Goal: Obtain resource: Obtain resource

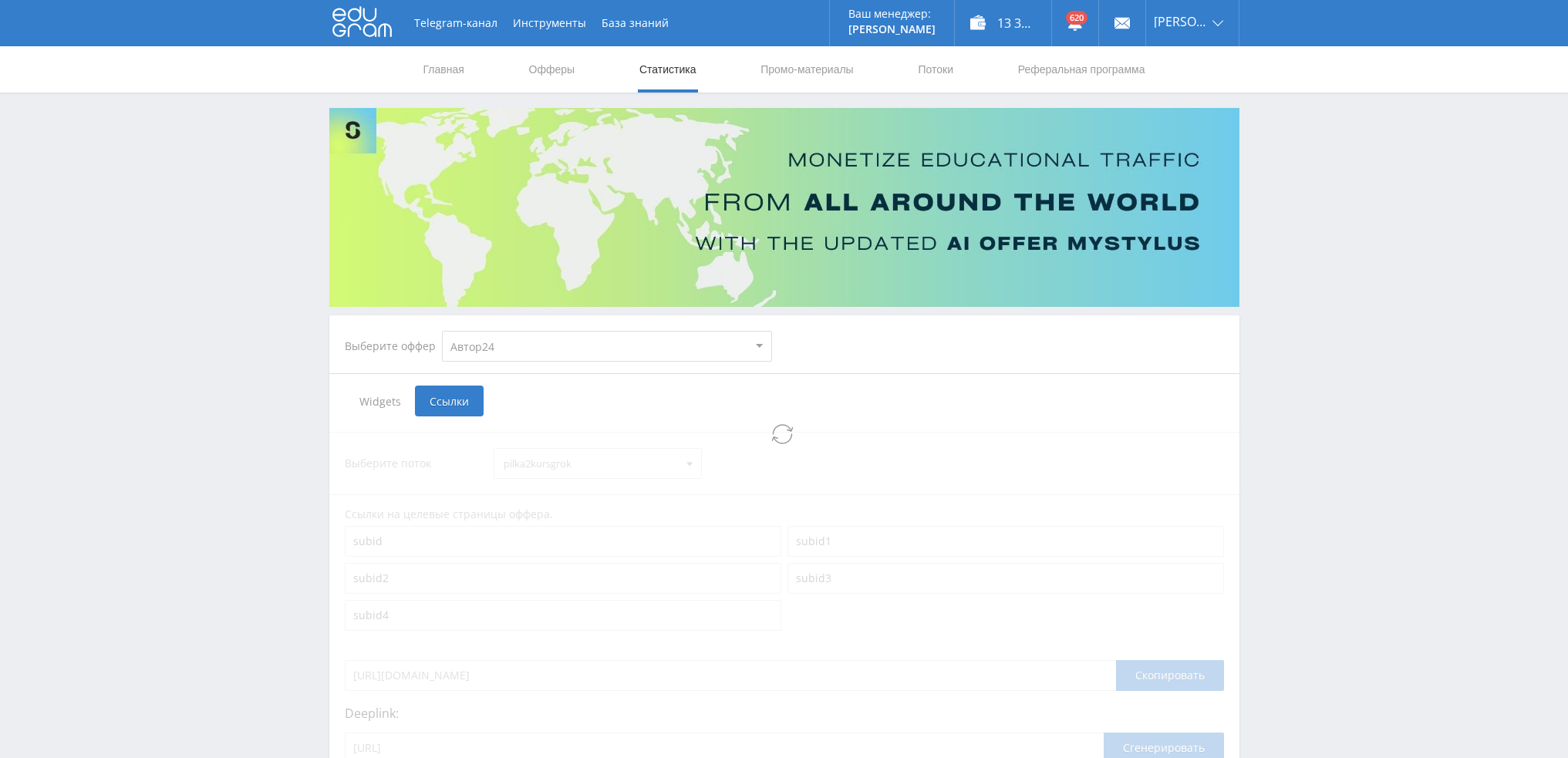
select select "1"
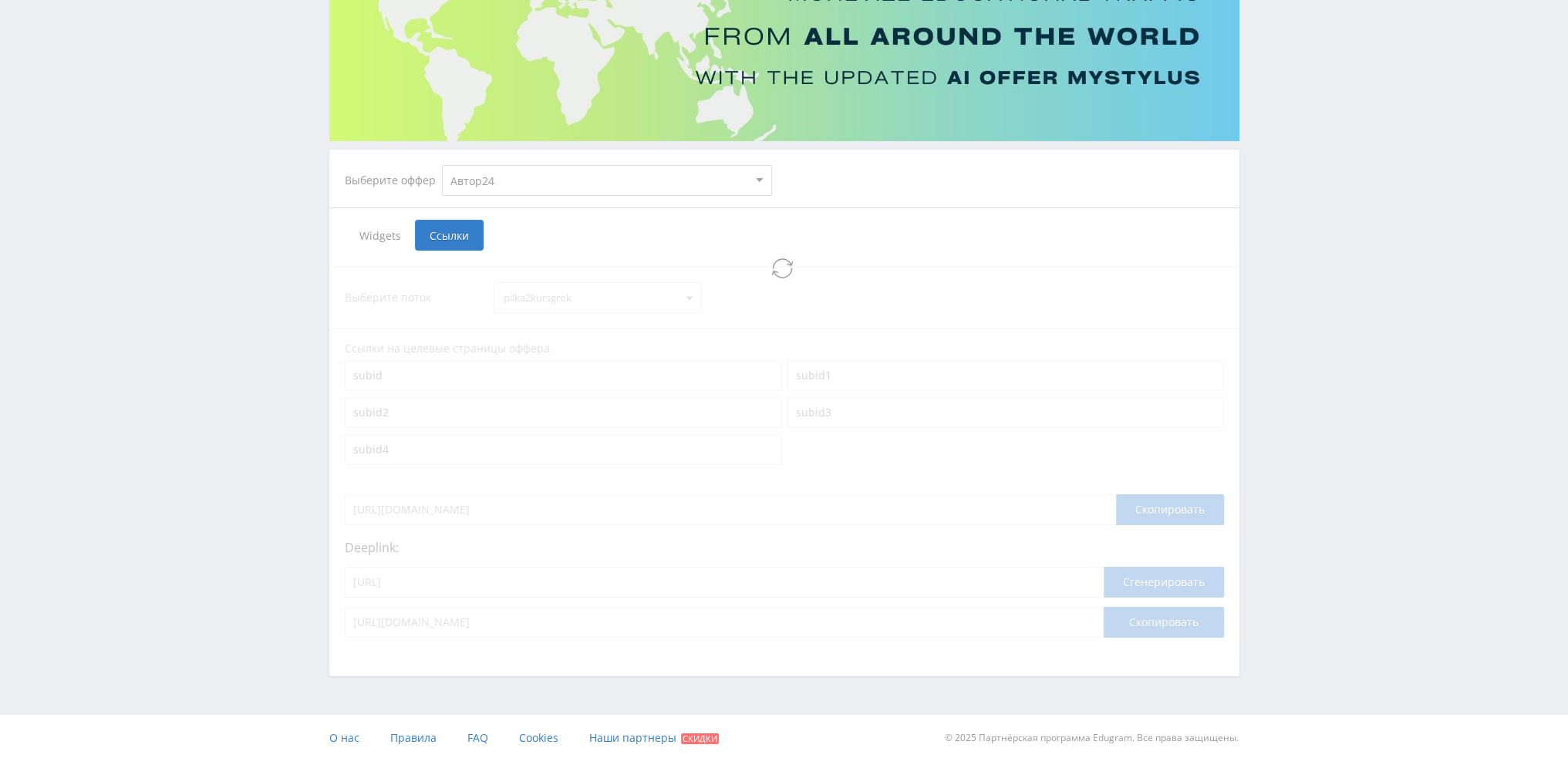
select select "1"
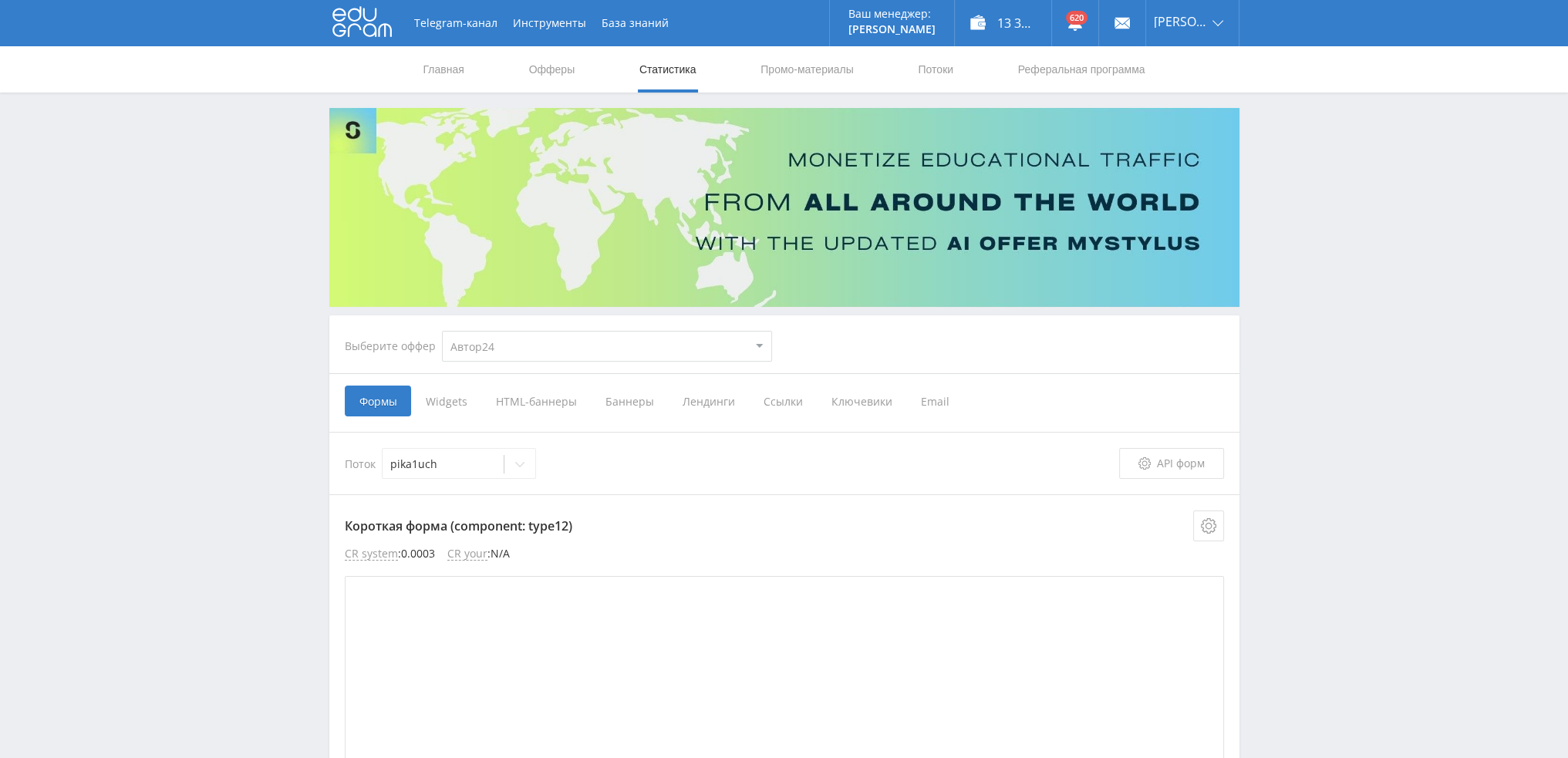
click at [774, 399] on span "Ссылки" at bounding box center [783, 401] width 68 height 31
click at [0, 0] on input "Ссылки" at bounding box center [0, 0] width 0 height 0
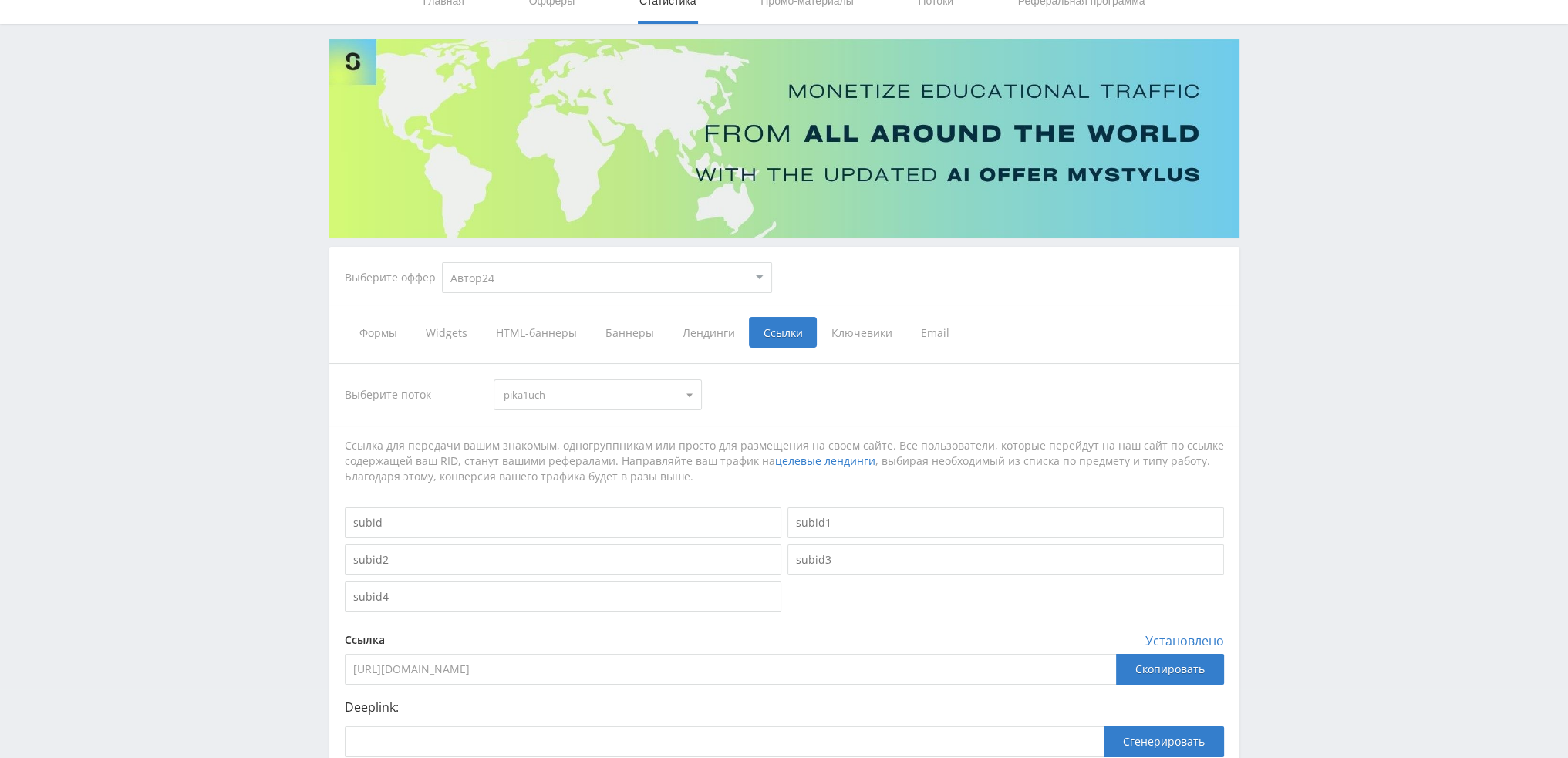
scroll to position [77, 0]
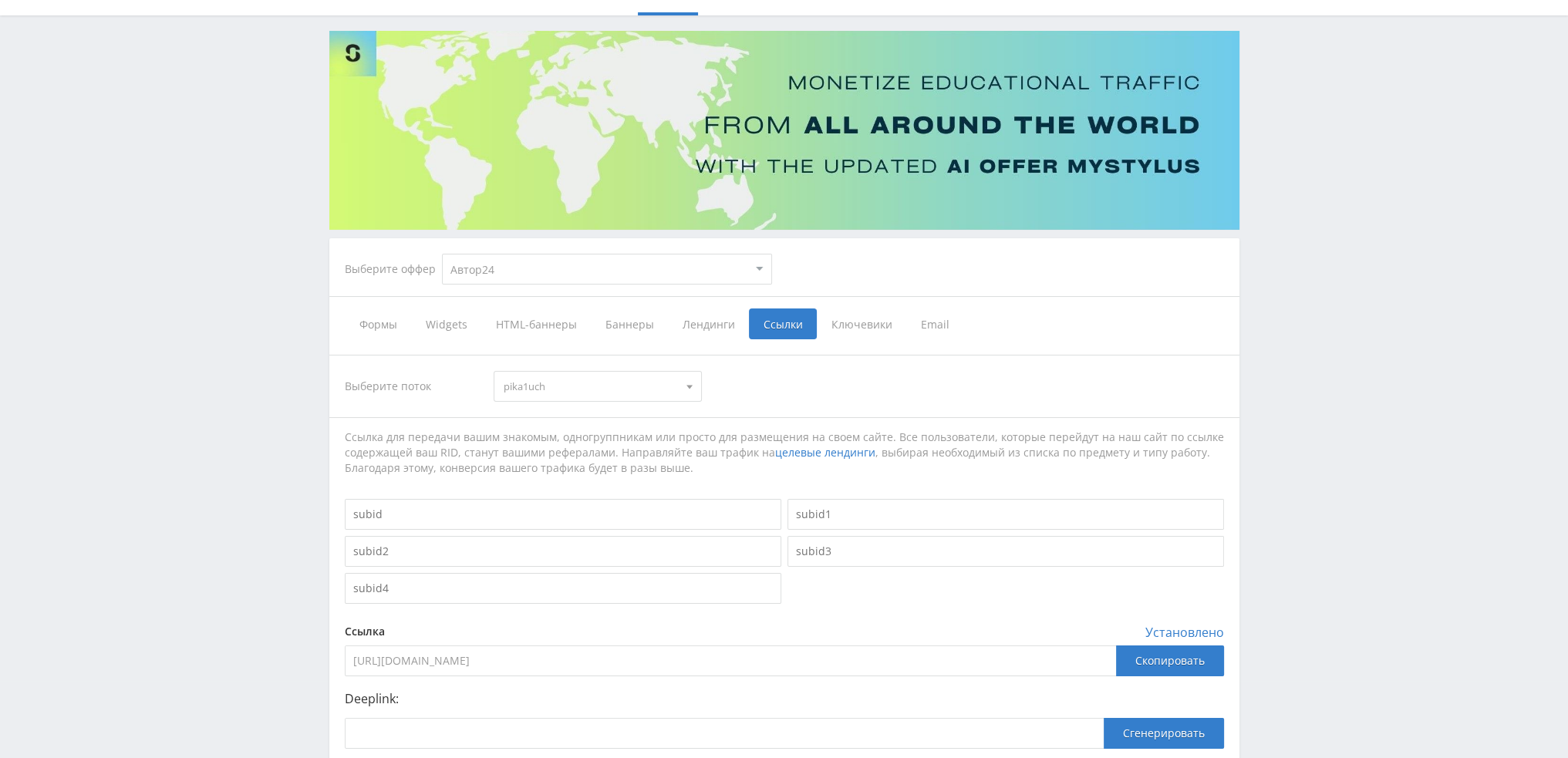
click at [563, 387] on span "pika1uch" at bounding box center [591, 386] width 174 height 29
click at [574, 470] on button "kurs2" at bounding box center [597, 472] width 207 height 22
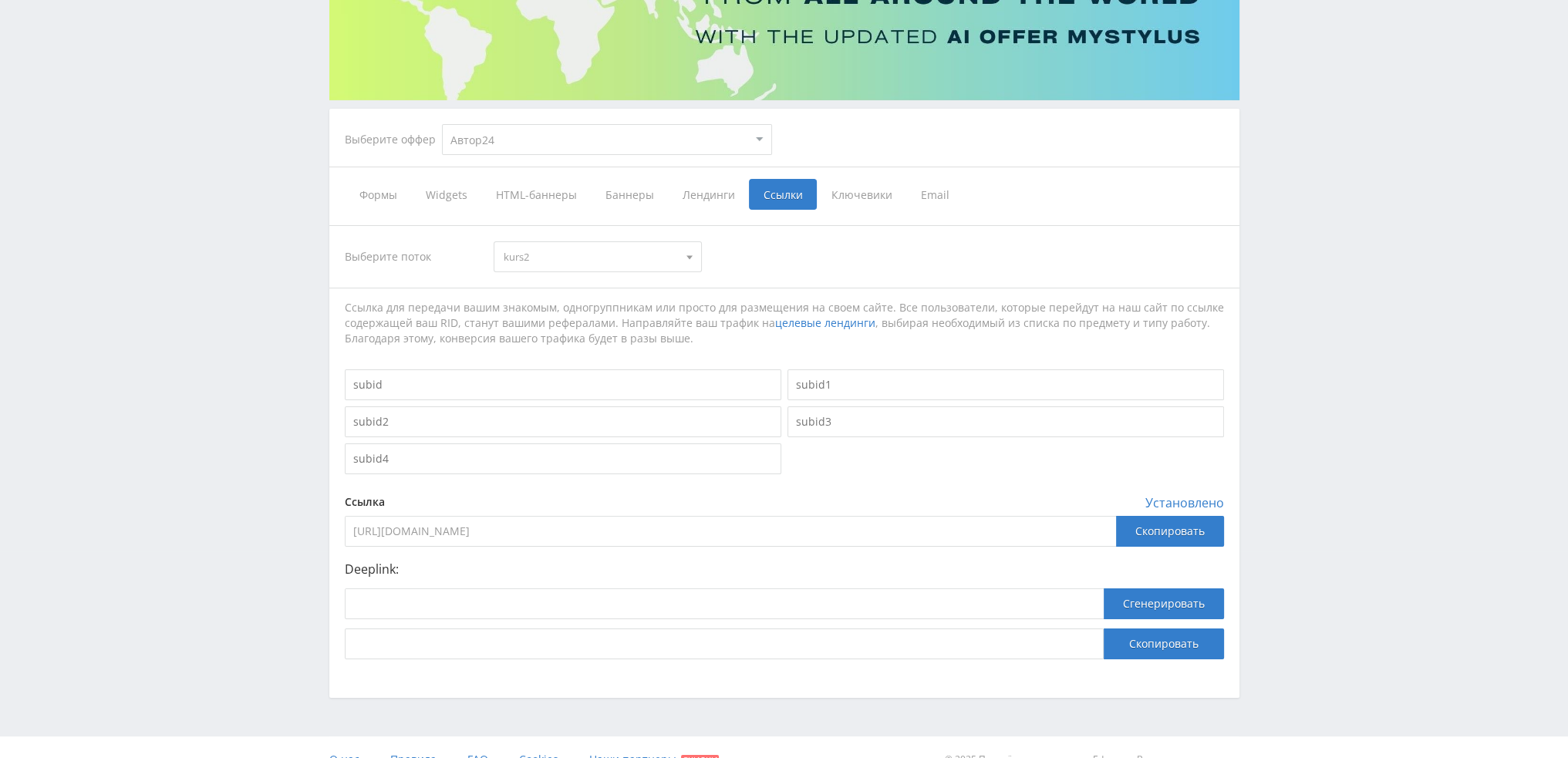
scroll to position [231, 0]
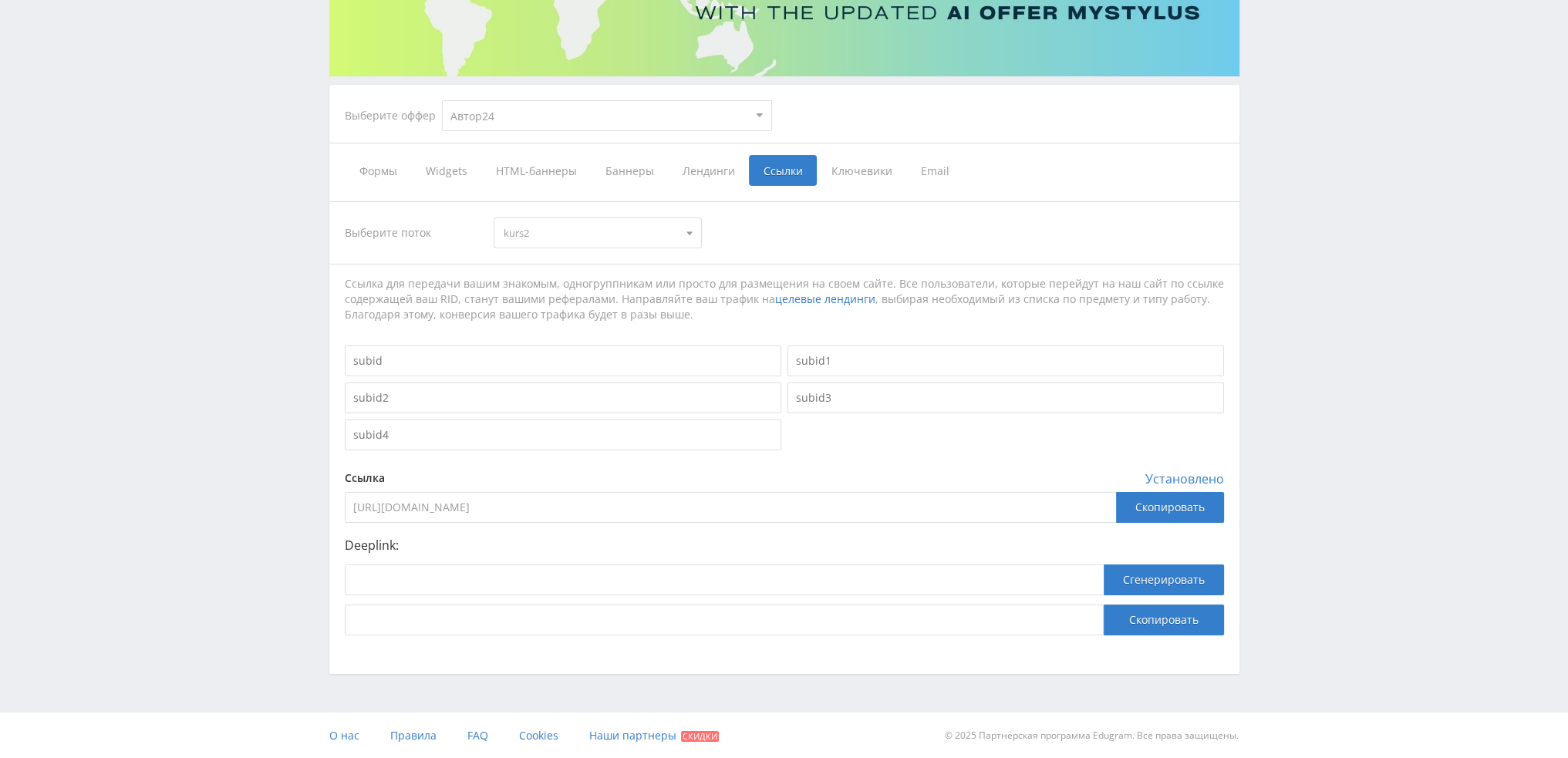
drag, startPoint x: 705, startPoint y: 507, endPoint x: 325, endPoint y: 502, distance: 380.0
click at [325, 502] on div "Выберите оффер MyStylus MyStylus - Revshare Кэмп Studybay Автор24 Studybay [GEO…" at bounding box center [785, 275] width 926 height 796
